Goal: Information Seeking & Learning: Learn about a topic

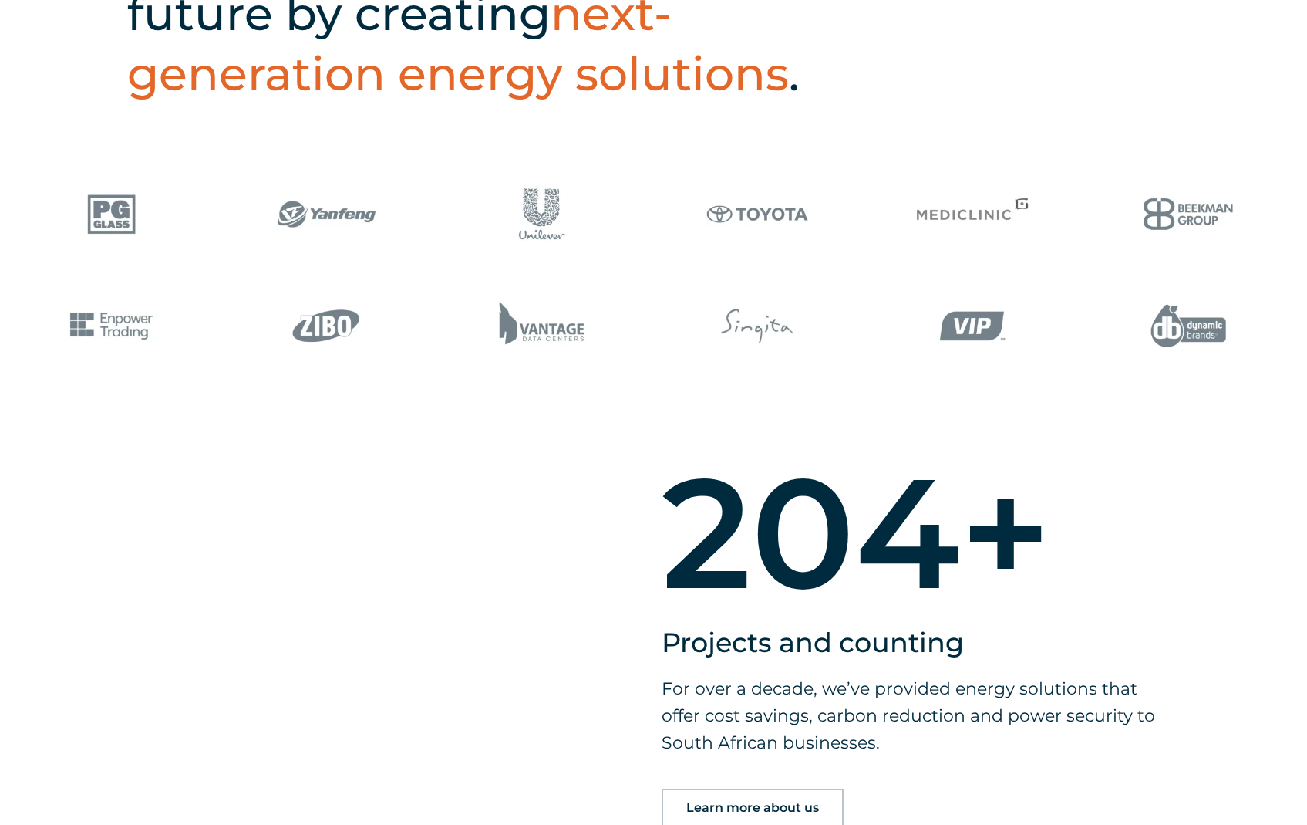
scroll to position [1476, 0]
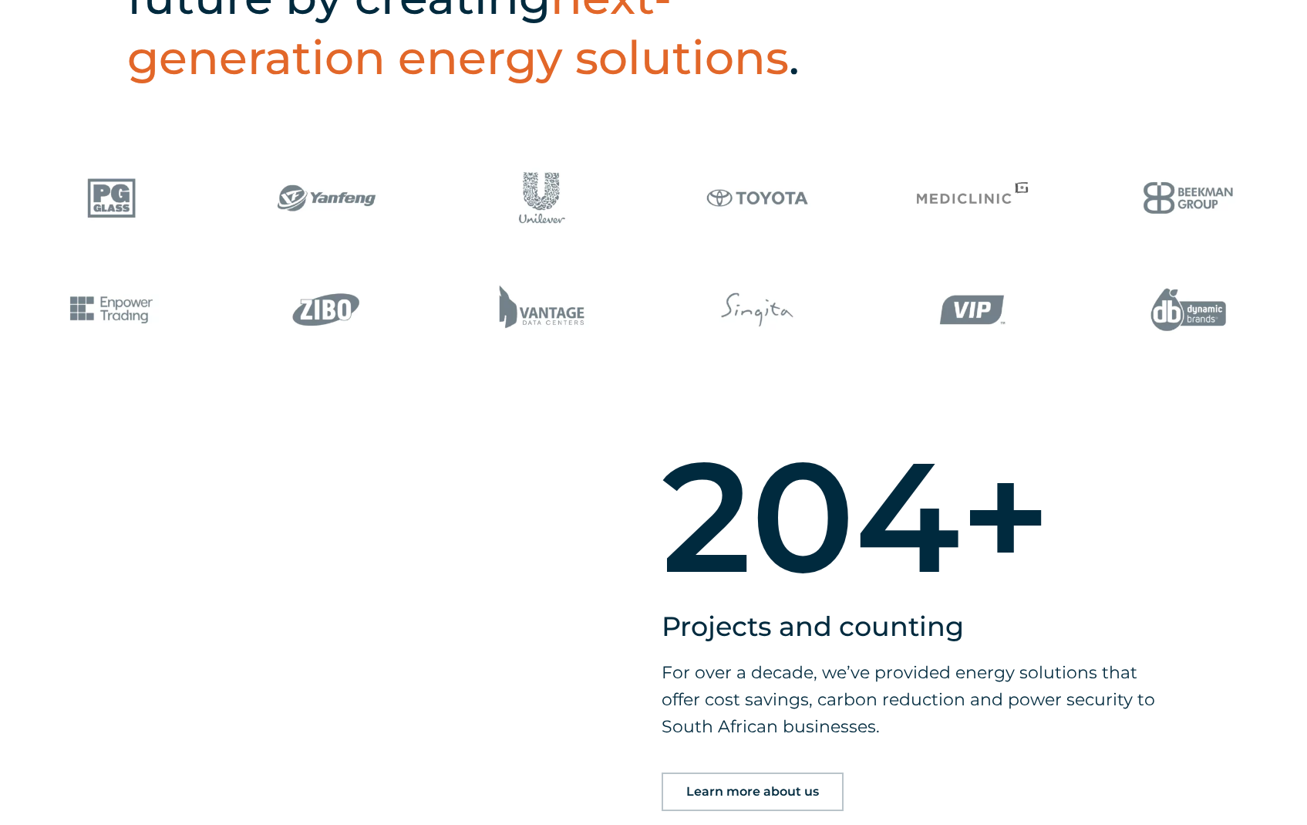
drag, startPoint x: 53, startPoint y: 423, endPoint x: 272, endPoint y: 483, distance: 227.2
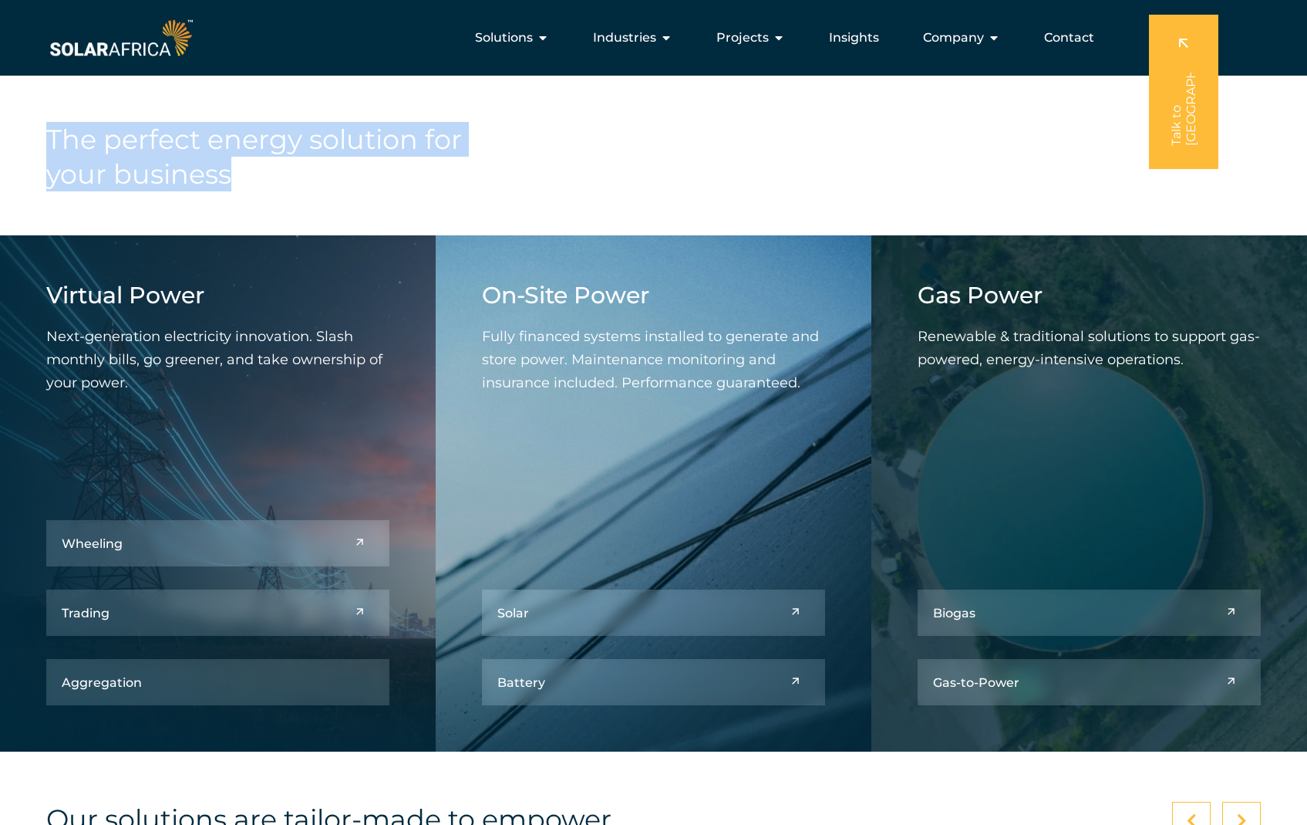
scroll to position [2249, 0]
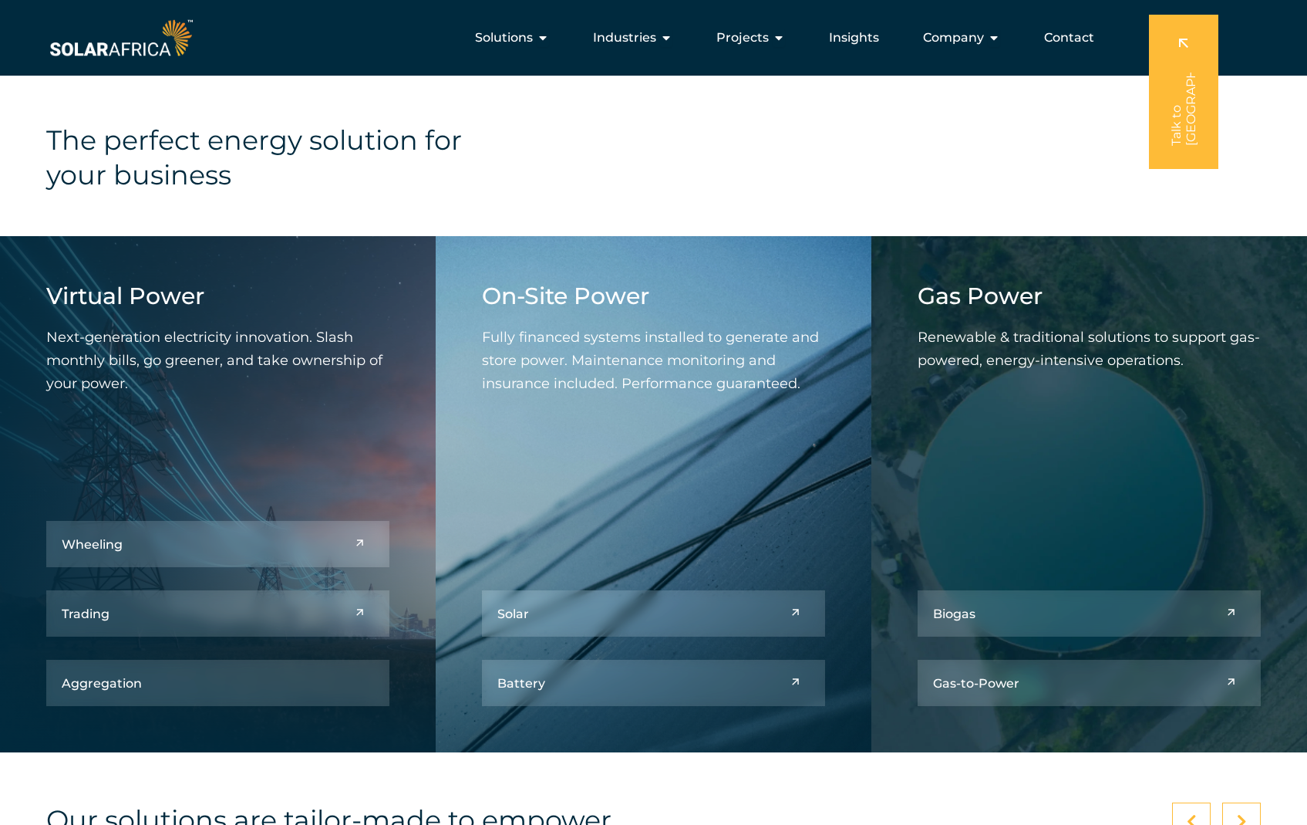
click at [1253, 802] on div at bounding box center [1242, 821] width 39 height 39
click at [1252, 802] on div at bounding box center [1242, 821] width 39 height 39
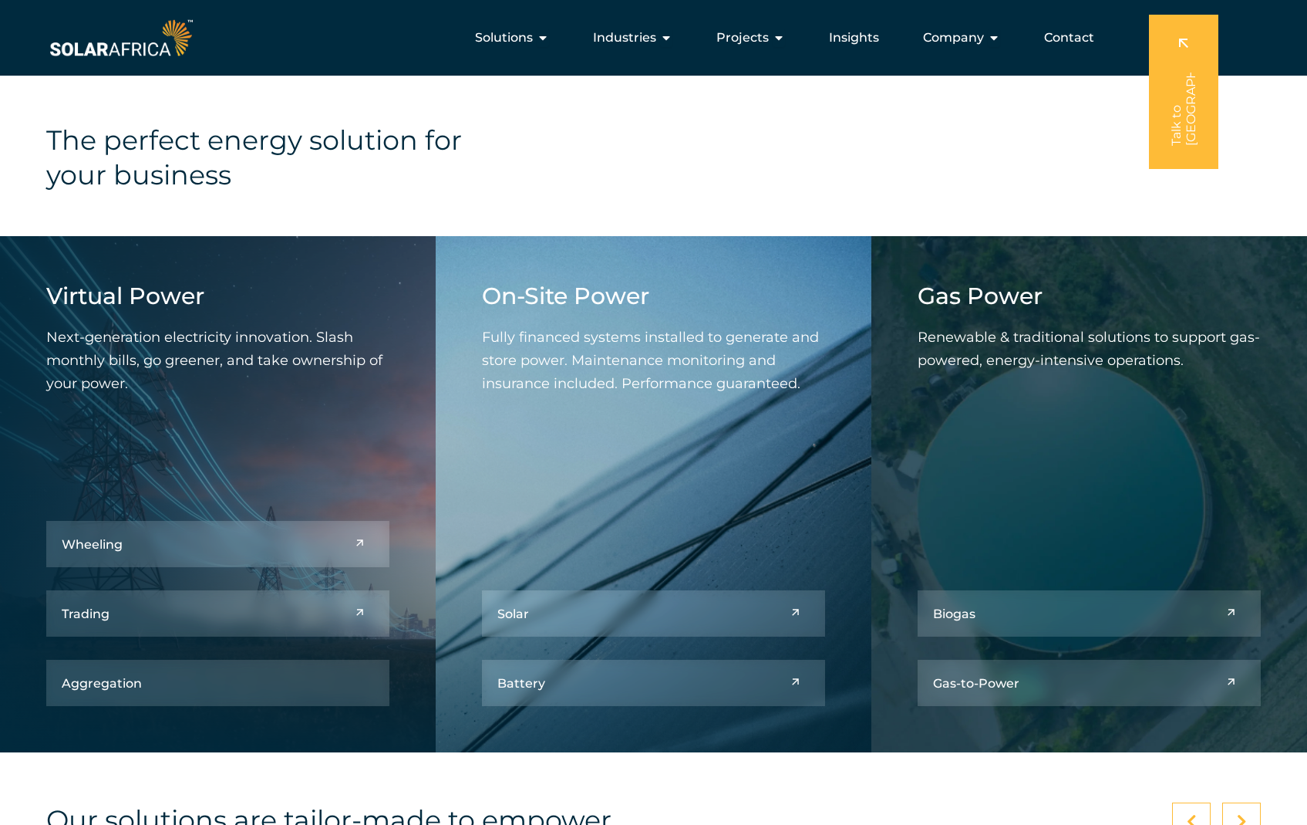
click at [1252, 802] on div at bounding box center [1242, 821] width 39 height 39
click at [1183, 802] on div at bounding box center [1191, 821] width 39 height 39
click at [1193, 814] on icon at bounding box center [1192, 821] width 10 height 15
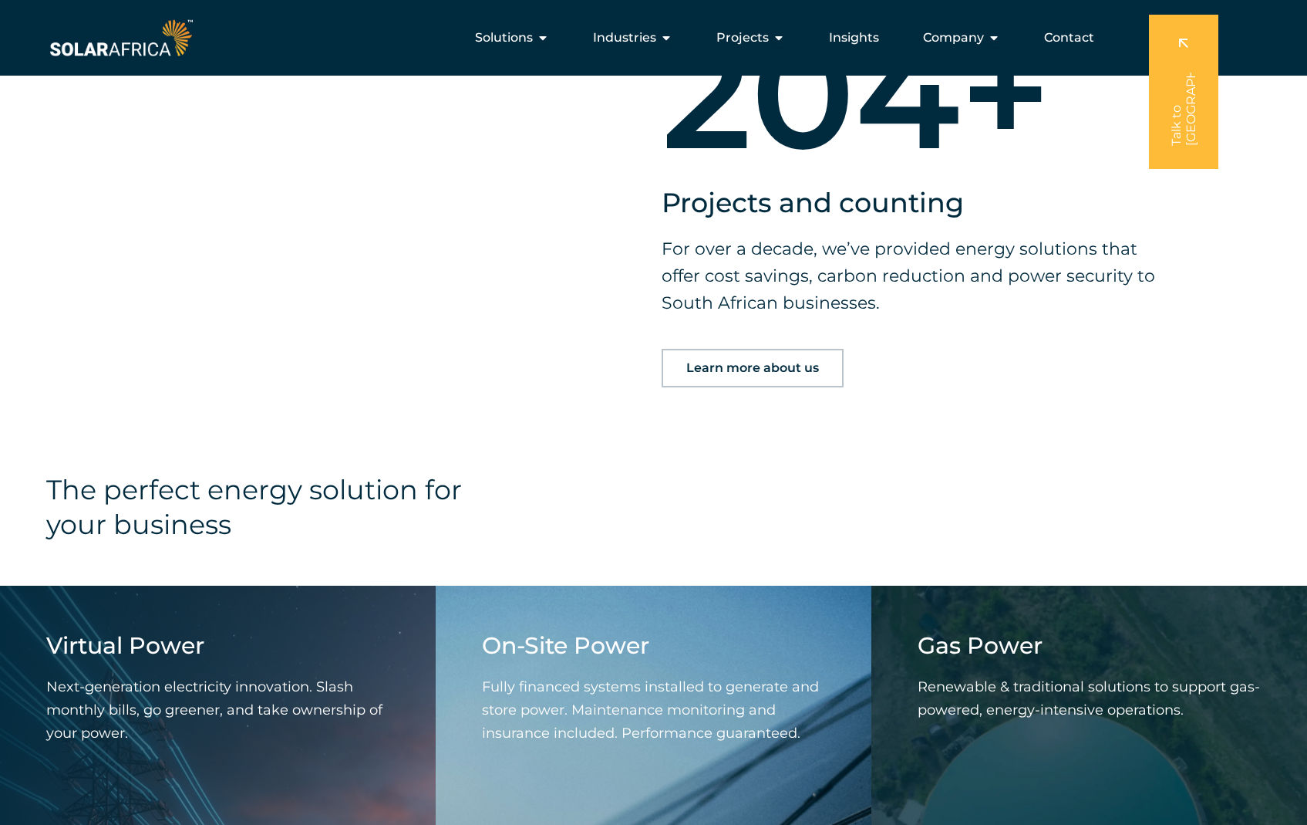
scroll to position [1881, 0]
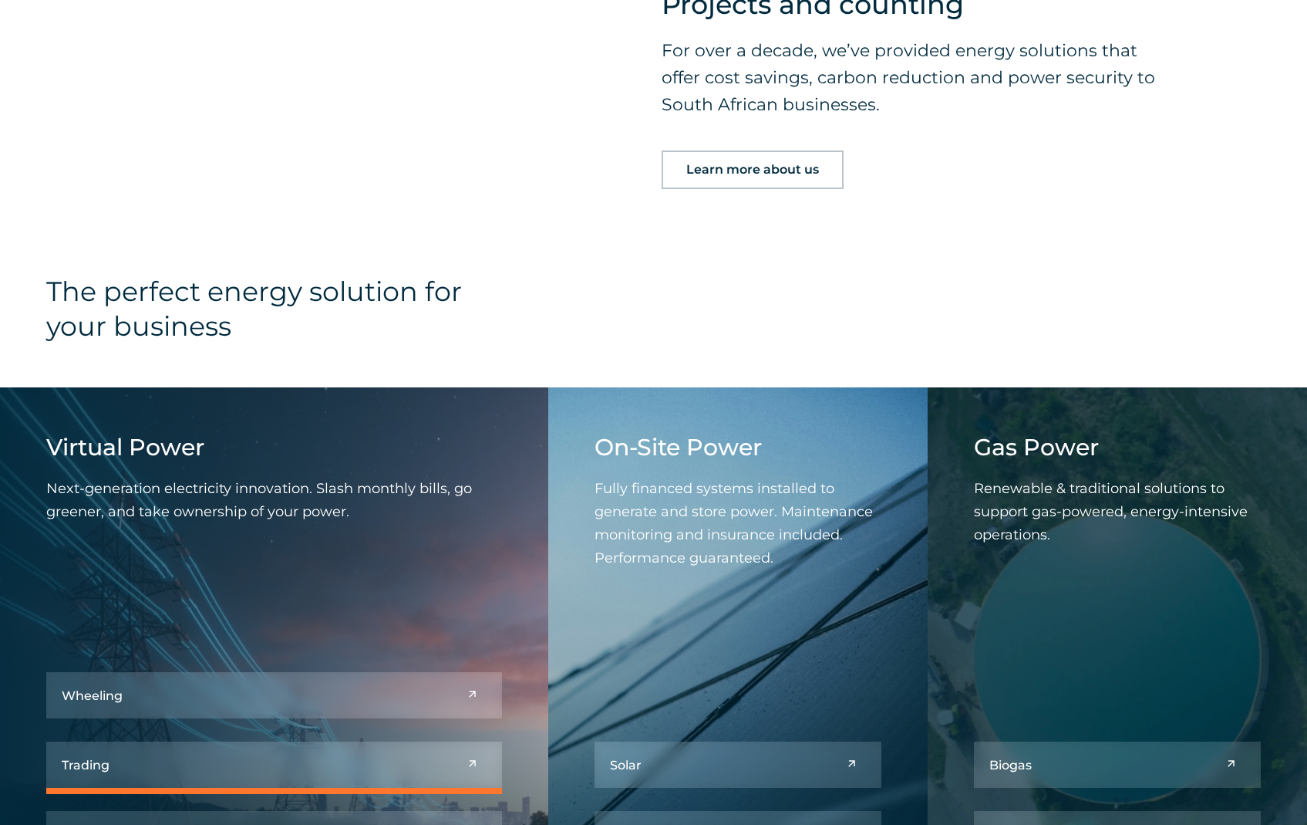
scroll to position [2417, 0]
